Goal: Task Accomplishment & Management: Manage account settings

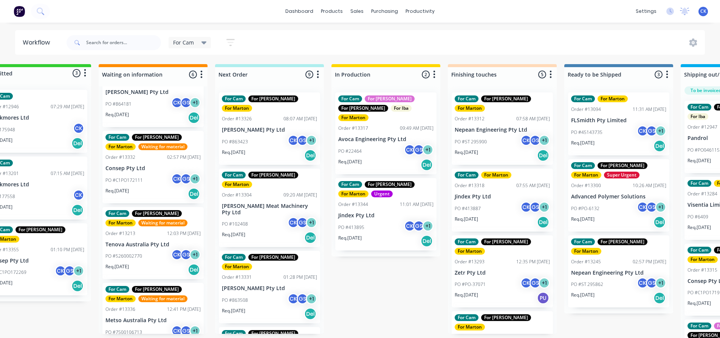
scroll to position [0, 67]
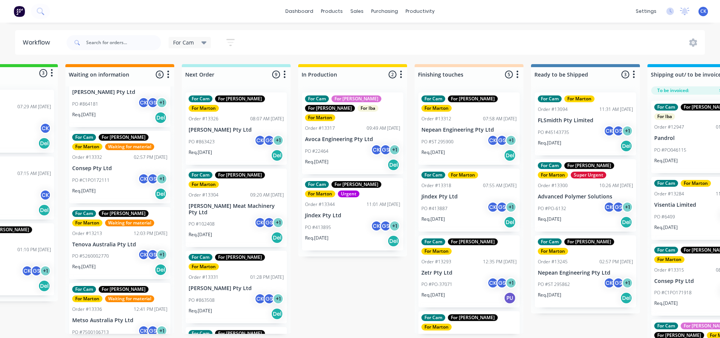
click at [583, 213] on div "PO #PO-6132 CK GS + 1" at bounding box center [584, 209] width 95 height 14
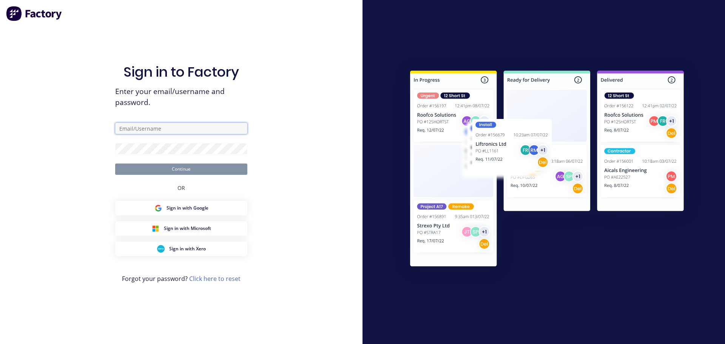
type input "[EMAIL_ADDRESS][DOMAIN_NAME]"
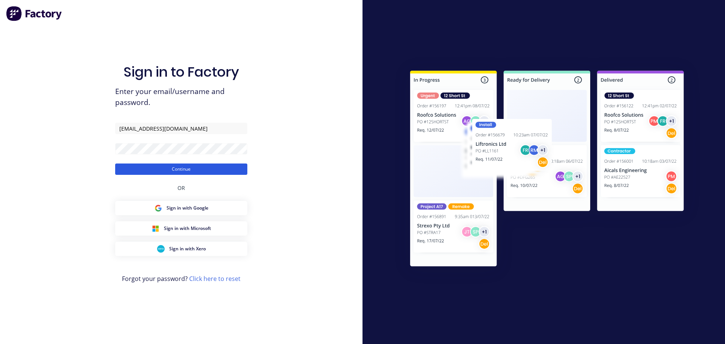
click at [170, 168] on button "Continue" at bounding box center [181, 169] width 132 height 11
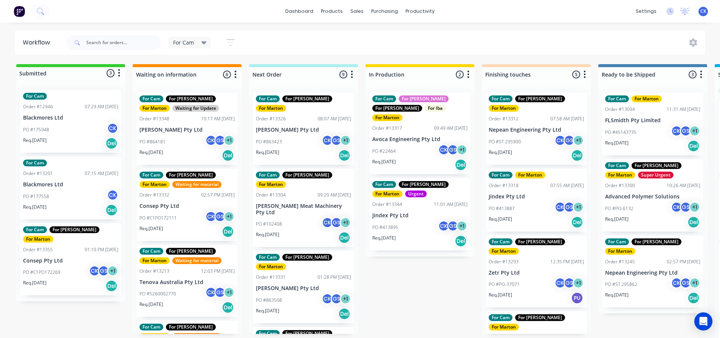
click at [423, 144] on div "PO #22464 CK GS + 1" at bounding box center [419, 151] width 95 height 14
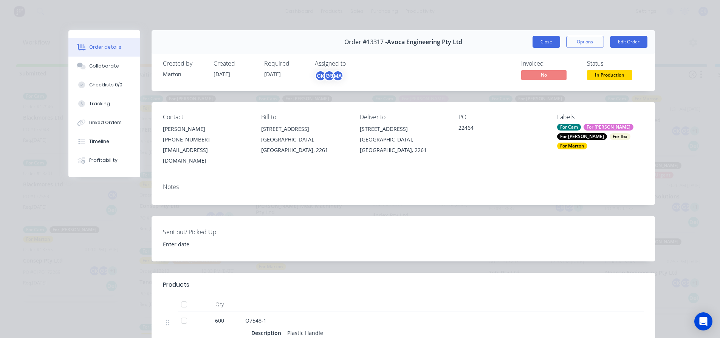
click at [542, 42] on button "Close" at bounding box center [546, 42] width 28 height 12
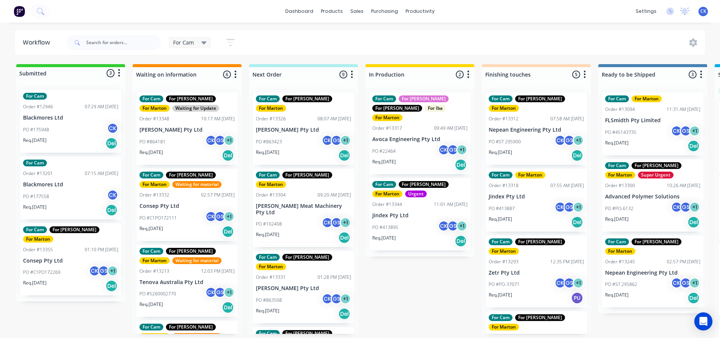
click at [72, 187] on p "Blackmores Ltd" at bounding box center [70, 185] width 95 height 6
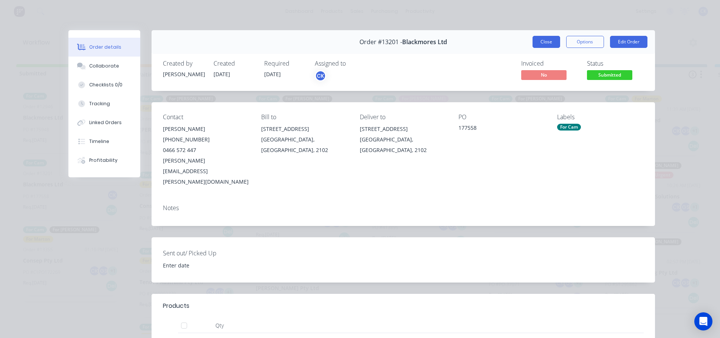
click at [537, 40] on button "Close" at bounding box center [546, 42] width 28 height 12
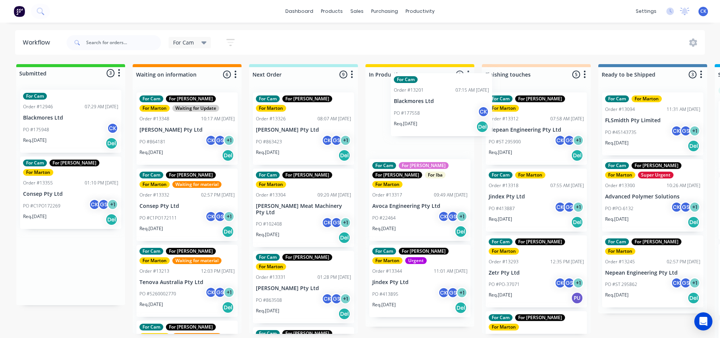
drag, startPoint x: 46, startPoint y: 202, endPoint x: 417, endPoint y: 120, distance: 380.0
click at [417, 120] on div "Submitted 3 Status colour #32CD32 hex #32CD32 Save Cancel Summaries Total order…" at bounding box center [514, 203] width 1041 height 278
